Goal: Task Accomplishment & Management: Use online tool/utility

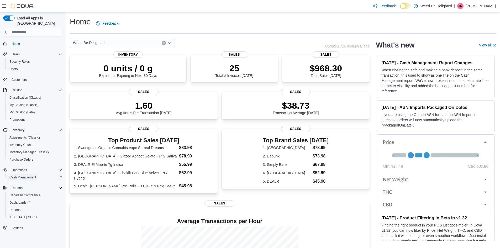
click at [29, 175] on span "Cash Management" at bounding box center [22, 177] width 26 height 4
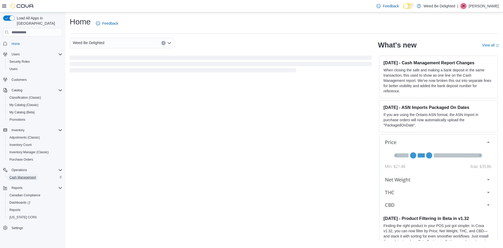
click at [31, 175] on span "Cash Management" at bounding box center [22, 177] width 26 height 4
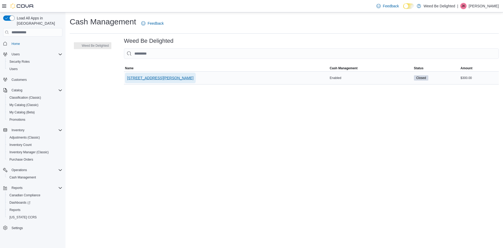
click at [140, 76] on span "[STREET_ADDRESS][PERSON_NAME]" at bounding box center [160, 77] width 67 height 5
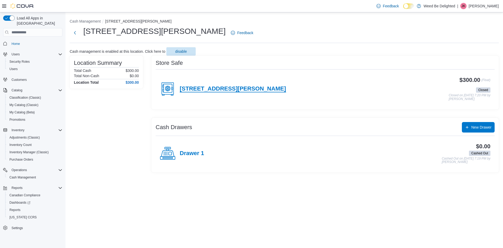
click at [192, 87] on h4 "[STREET_ADDRESS][PERSON_NAME]" at bounding box center [233, 88] width 106 height 7
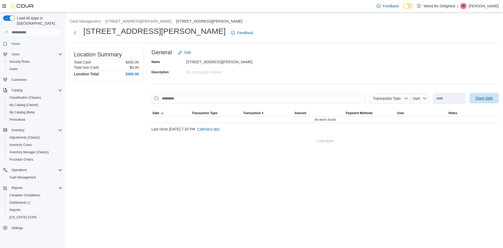
click at [485, 97] on span "Open Safe" at bounding box center [485, 97] width 18 height 5
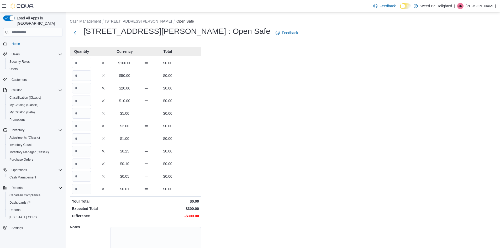
click at [82, 64] on input "Quantity" at bounding box center [81, 63] width 19 height 10
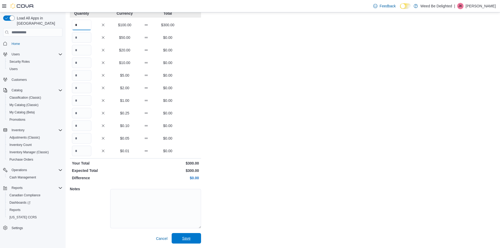
type input "*"
click at [190, 235] on span "Save" at bounding box center [186, 238] width 23 height 10
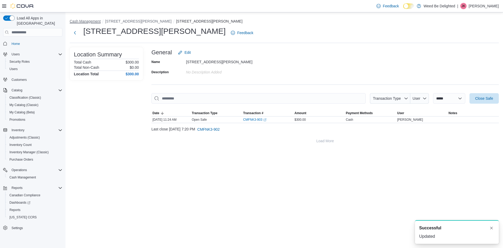
click at [78, 20] on button "Cash Management" at bounding box center [85, 21] width 31 height 4
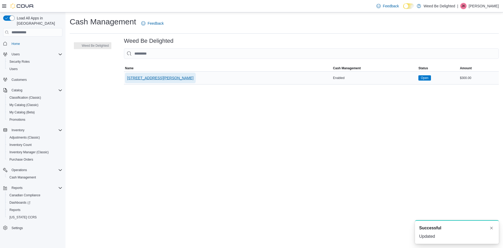
click at [135, 76] on span "[STREET_ADDRESS][PERSON_NAME]" at bounding box center [160, 77] width 67 height 5
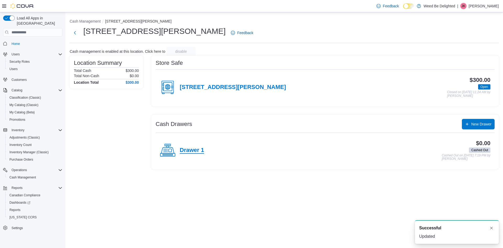
click at [192, 148] on h4 "Drawer 1" at bounding box center [192, 150] width 24 height 7
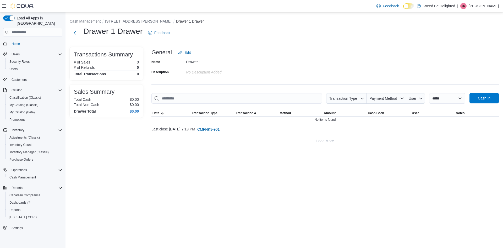
click at [484, 96] on span "Cash In" at bounding box center [484, 97] width 13 height 5
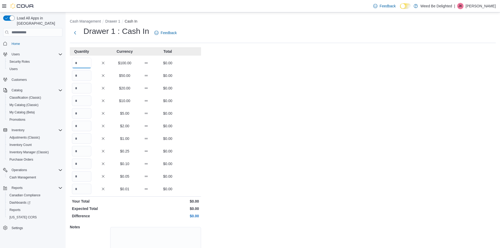
click at [79, 63] on input "Quantity" at bounding box center [81, 63] width 19 height 10
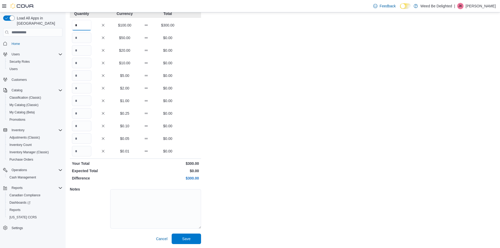
scroll to position [38, 0]
type input "*"
click at [186, 237] on span "Save" at bounding box center [186, 237] width 8 height 5
